Goal: Register for event/course

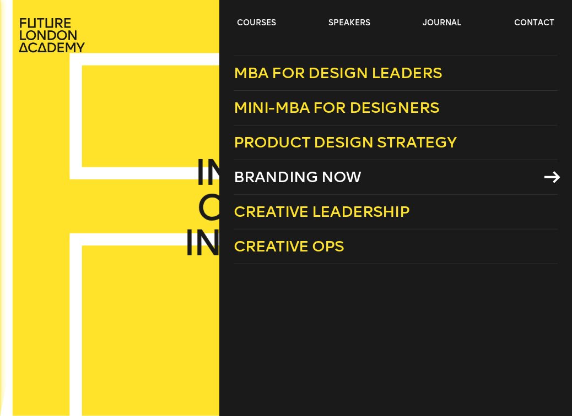
click at [280, 178] on span "Branding Now" at bounding box center [297, 177] width 128 height 18
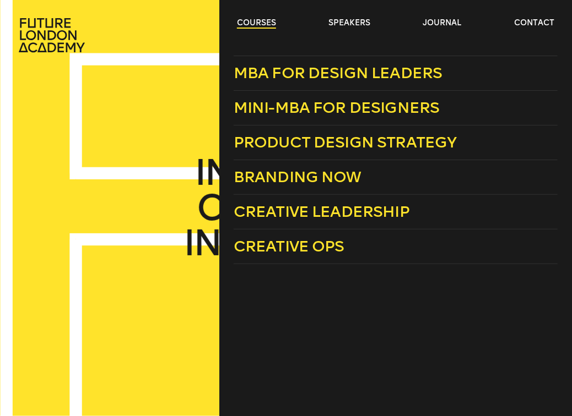
click at [238, 24] on link "courses" at bounding box center [256, 23] width 39 height 11
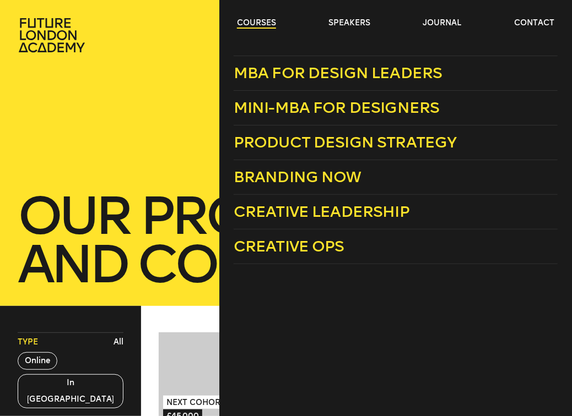
click at [243, 24] on link "courses" at bounding box center [256, 23] width 39 height 11
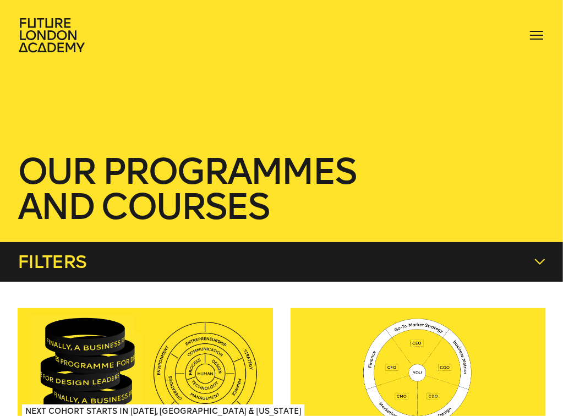
click at [0, 0] on link "courses" at bounding box center [0, 0] width 0 height 0
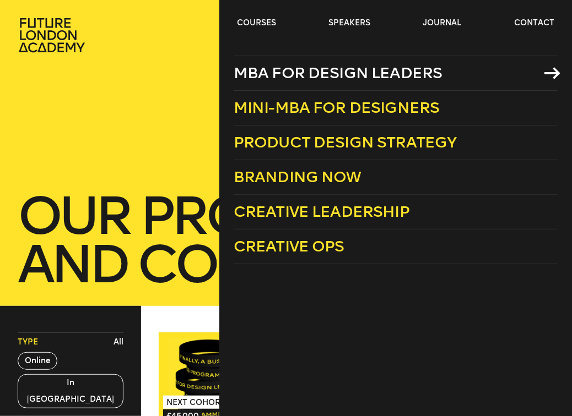
click at [275, 72] on span "MBA for Design Leaders" at bounding box center [337, 73] width 209 height 18
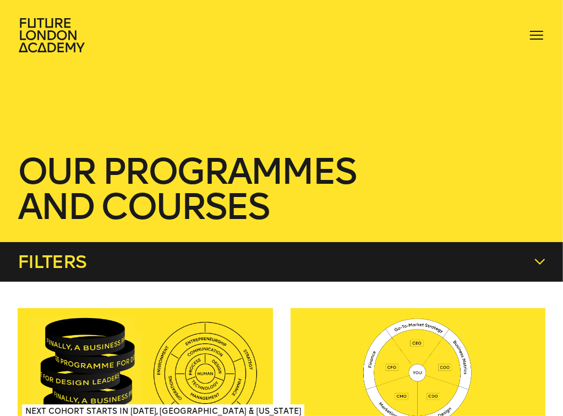
click at [0, 0] on button "In London" at bounding box center [0, 0] width 0 height 0
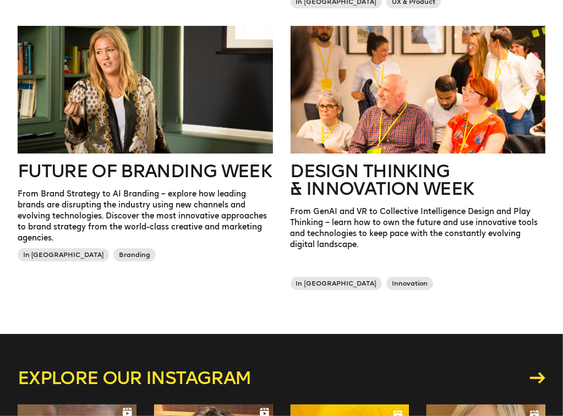
scroll to position [363, 0]
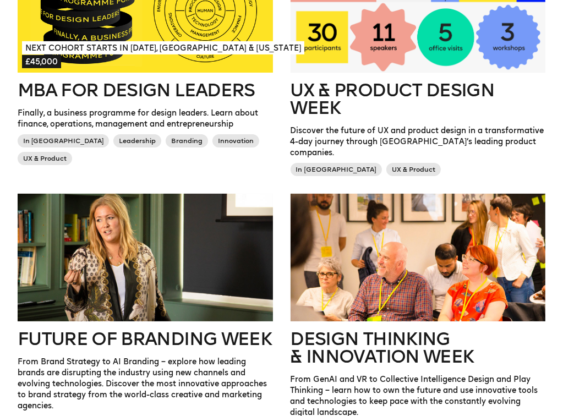
click at [0, 0] on button "All" at bounding box center [0, 0] width 0 height 0
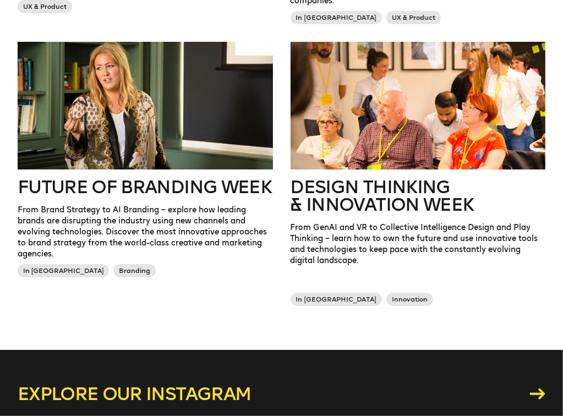
scroll to position [562, 0]
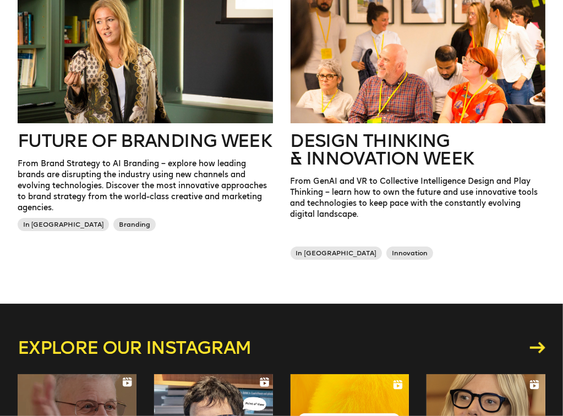
click at [246, 101] on div at bounding box center [146, 60] width 256 height 128
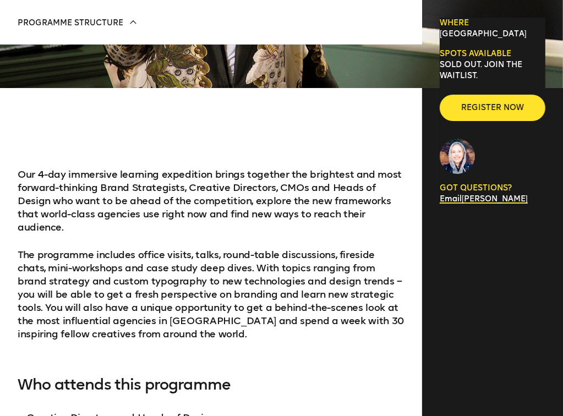
scroll to position [510, 0]
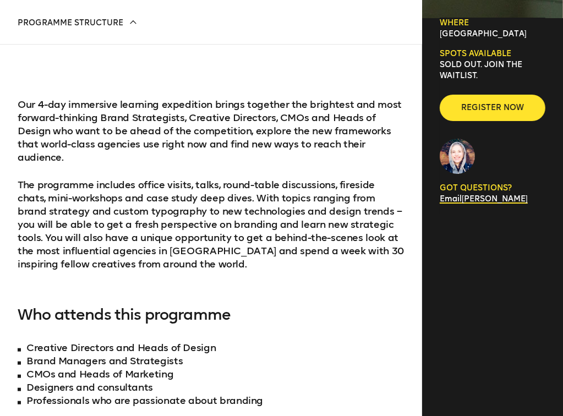
click at [240, 192] on p "The programme includes office visits, talks, round-table discussions, fireside …" at bounding box center [211, 224] width 387 height 93
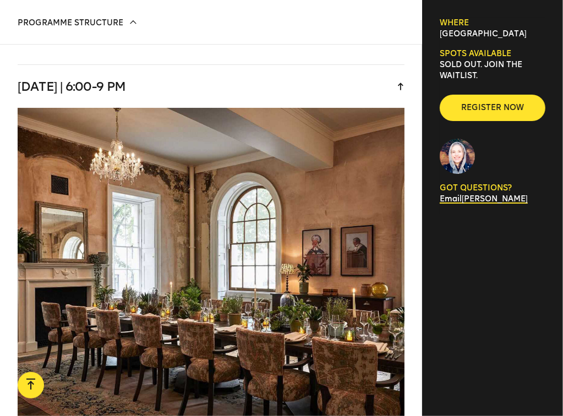
scroll to position [2208, 0]
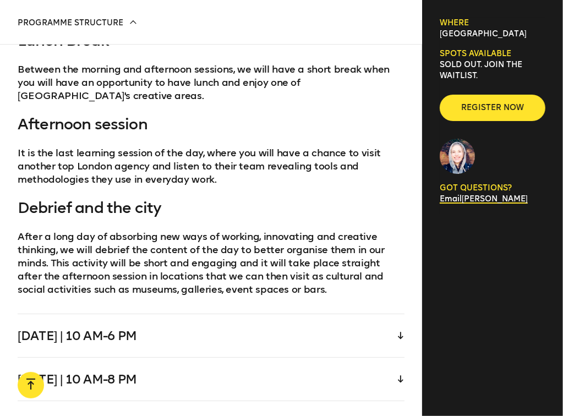
scroll to position [2689, 0]
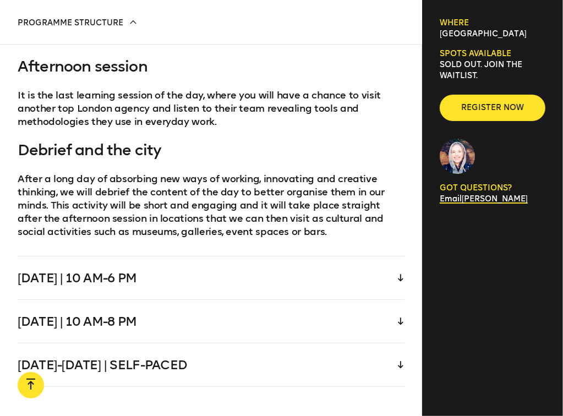
click at [397, 275] on div "Thursday | 10 am-6 pm" at bounding box center [211, 278] width 387 height 43
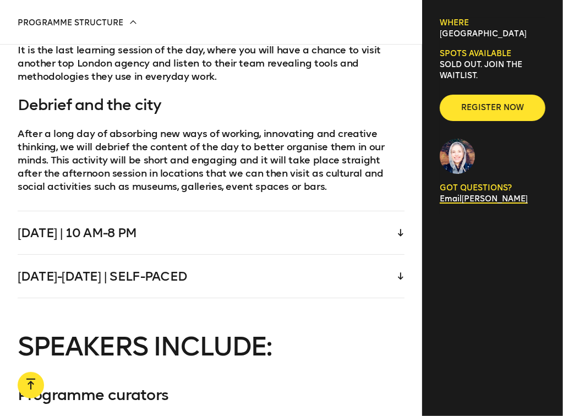
scroll to position [2780, 0]
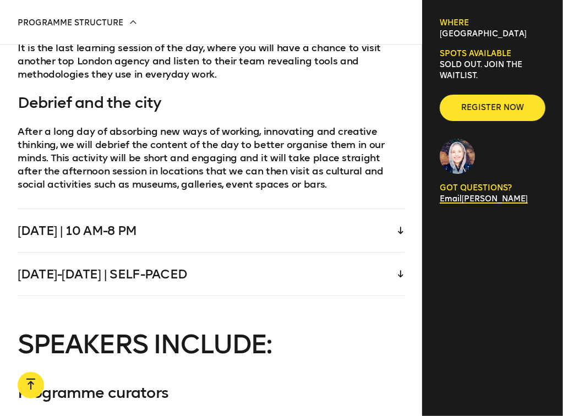
click at [392, 235] on div "Friday | 10 am-8 pm" at bounding box center [211, 230] width 387 height 43
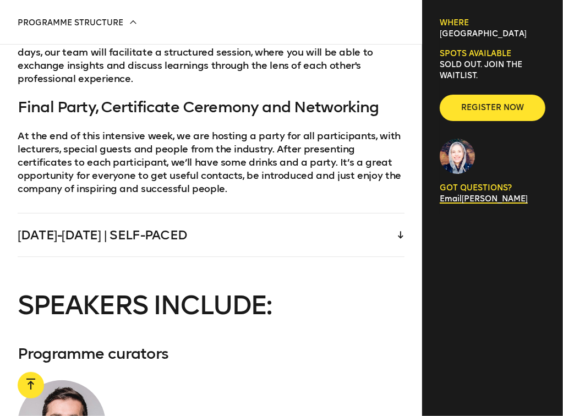
scroll to position [2834, 0]
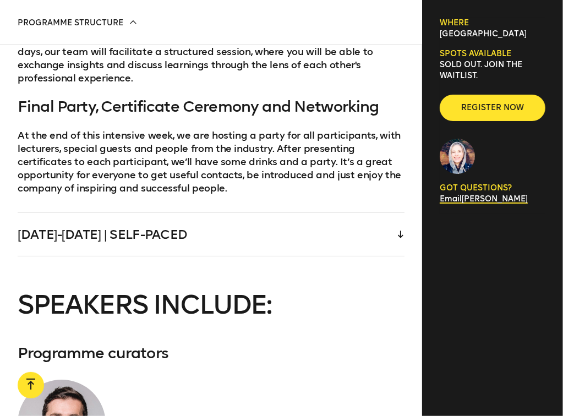
click at [396, 241] on div "Saturday-Sunday | Self-paced" at bounding box center [211, 234] width 387 height 43
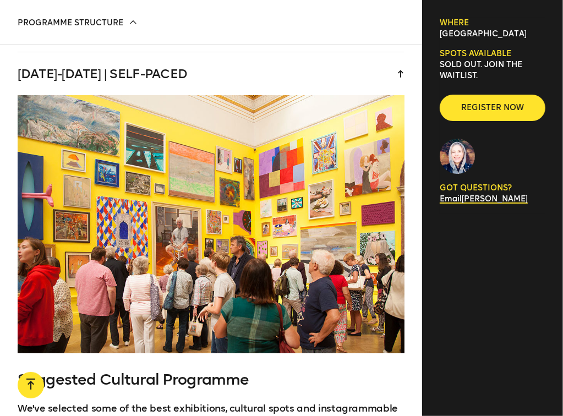
scroll to position [2233, 0]
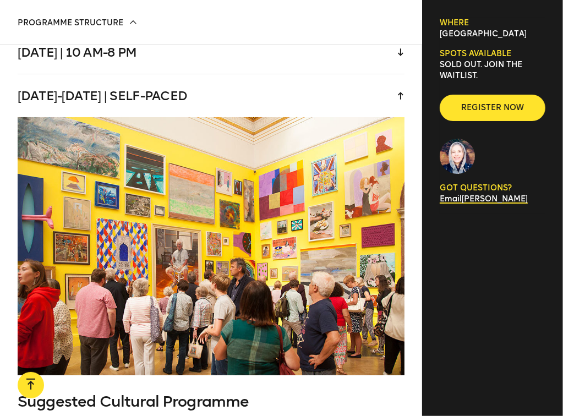
click at [358, 393] on h4 "Suggested Cultural Programme" at bounding box center [211, 402] width 387 height 18
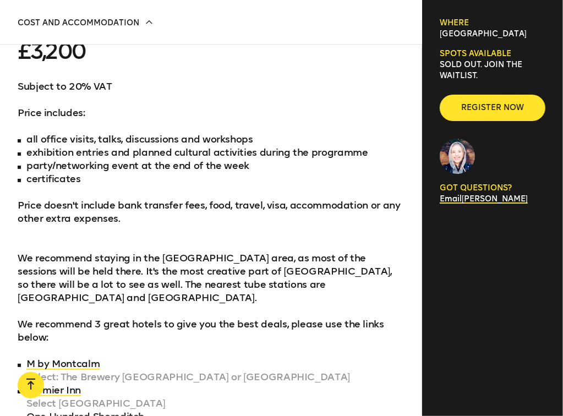
scroll to position [3555, 0]
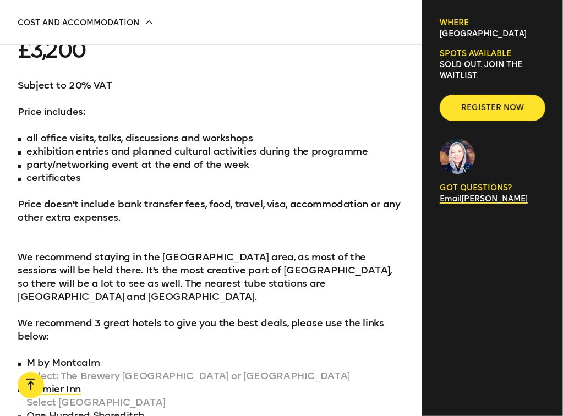
click at [100, 357] on link "M by Montcalm" at bounding box center [62, 363] width 73 height 12
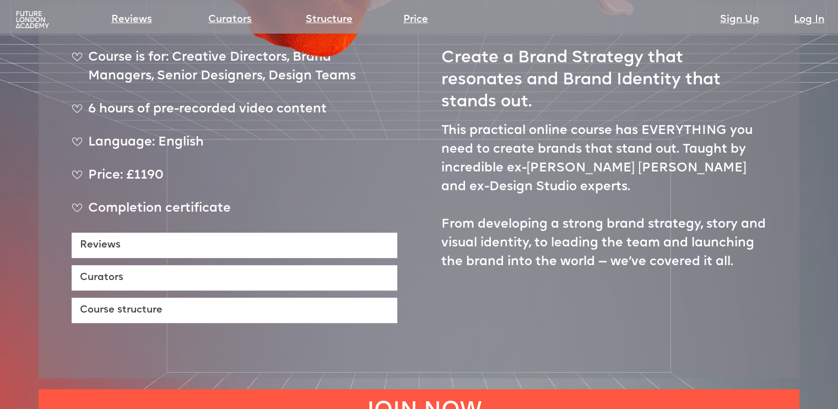
scroll to position [501, 0]
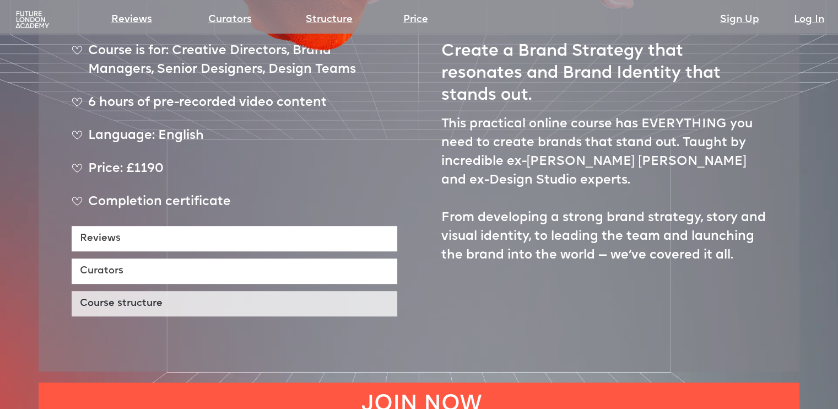
click at [307, 291] on link "Course structure" at bounding box center [234, 303] width 325 height 25
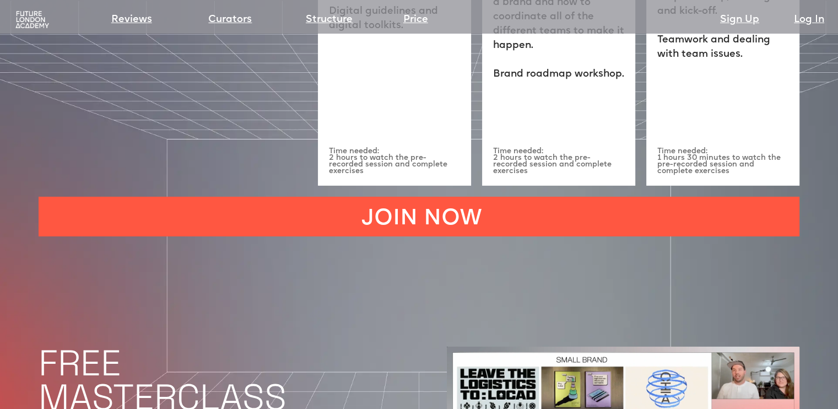
scroll to position [3644, 0]
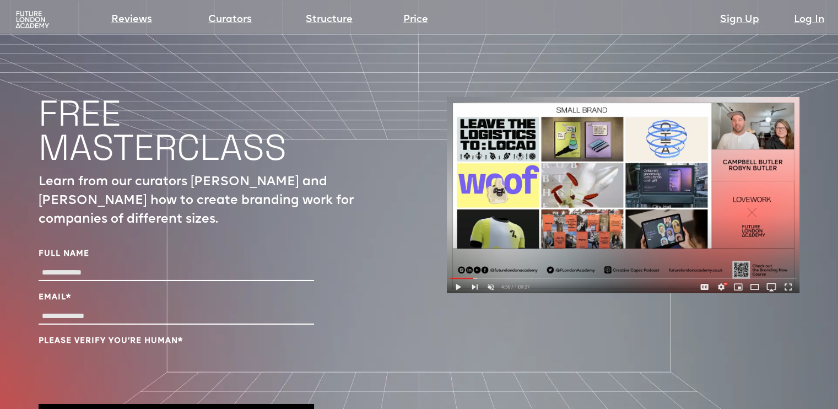
click at [199, 265] on input "Full Name" at bounding box center [176, 273] width 275 height 16
type input "**********"
click at [74, 308] on div at bounding box center [176, 317] width 275 height 19
click at [75, 308] on input "Email *" at bounding box center [176, 316] width 275 height 16
type input "**********"
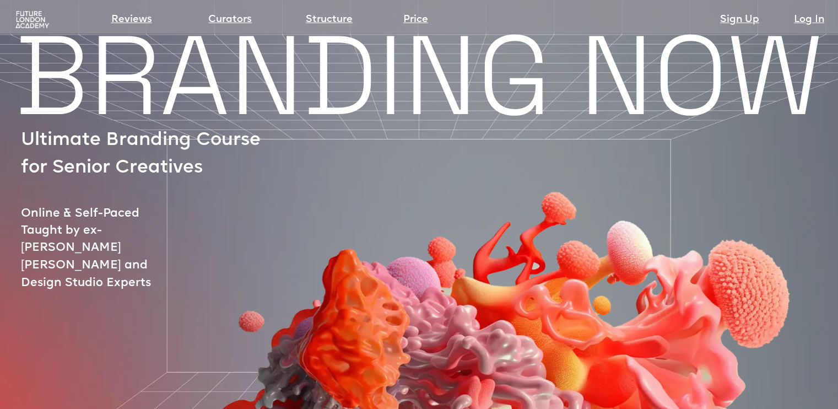
scroll to position [0, 0]
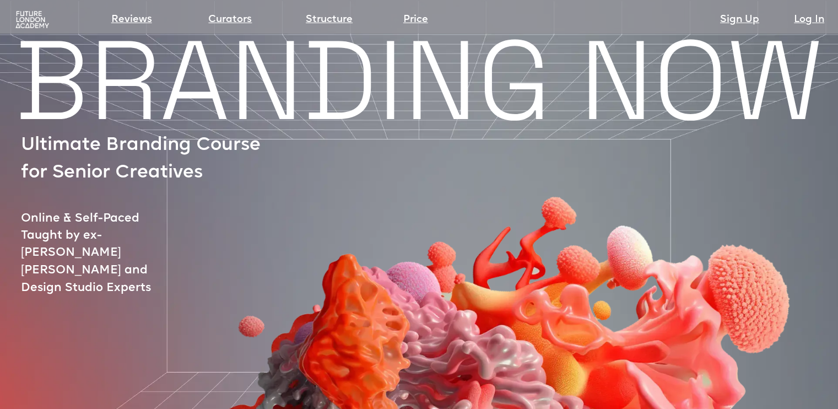
scroll to position [501, 0]
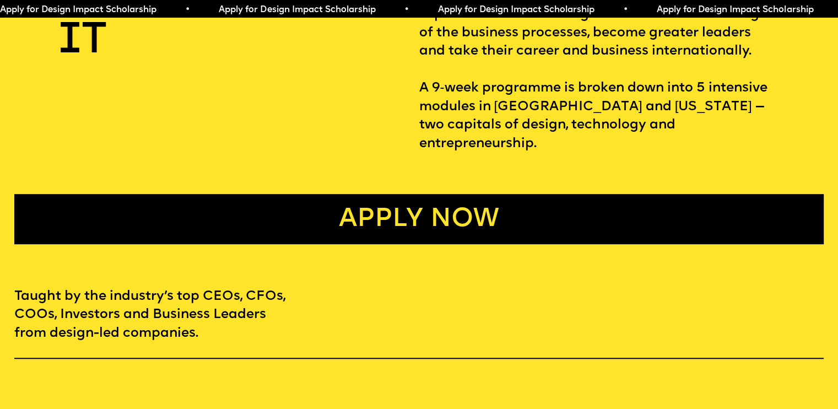
scroll to position [584, 0]
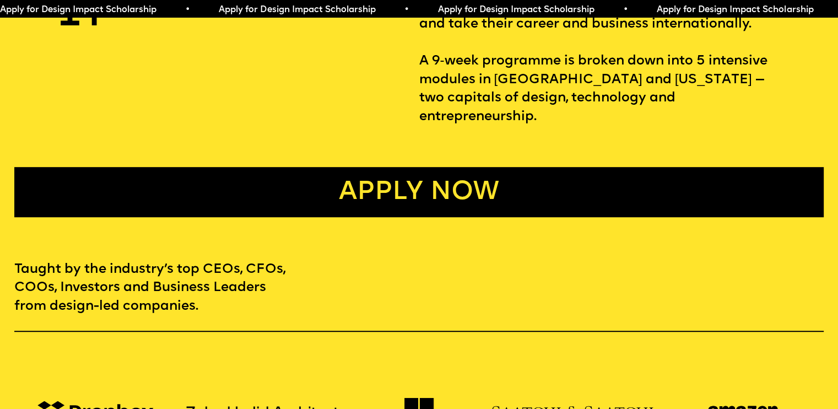
drag, startPoint x: 687, startPoint y: 287, endPoint x: 659, endPoint y: 156, distance: 134.0
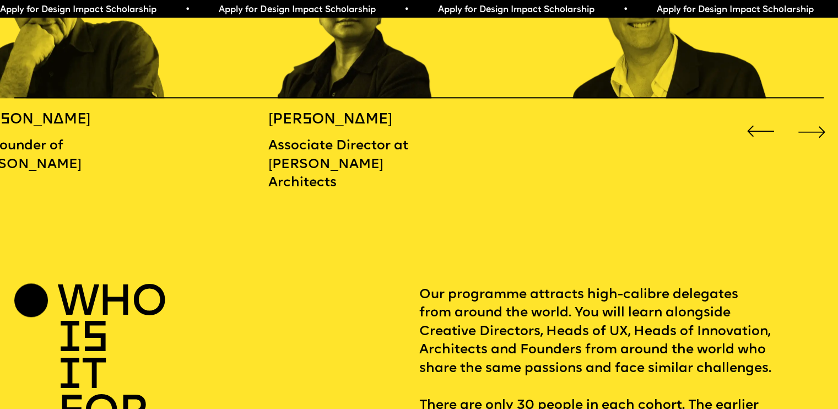
scroll to position [1415, 0]
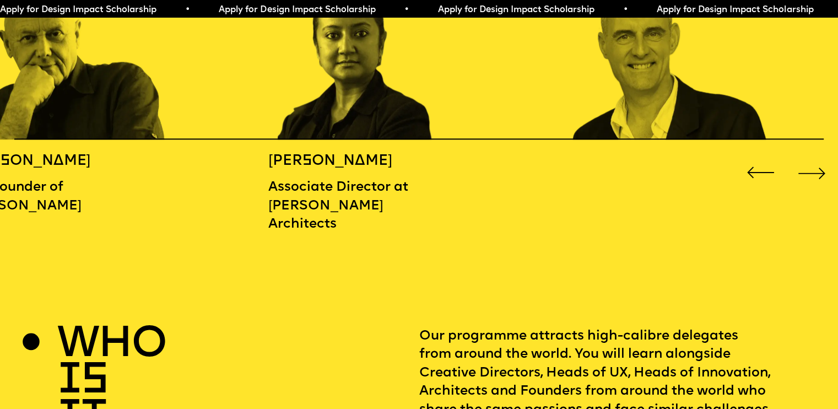
click at [394, 11] on span "Apply for Design Impact Scholarship • Apply for Design Impact Scholarship • App…" at bounding box center [536, 10] width 1094 height 9
click at [560, 6] on span "Apply for Design Impact Scholarship • Apply for Design Impact Scholarship • App…" at bounding box center [518, 10] width 1094 height 9
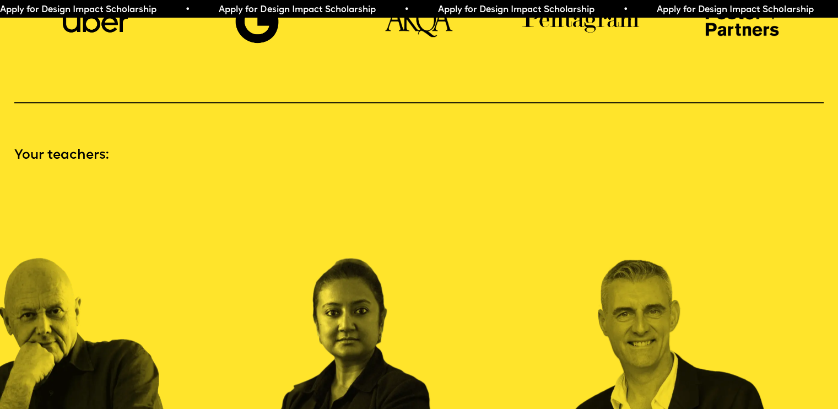
scroll to position [0, 0]
